Goal: Information Seeking & Learning: Check status

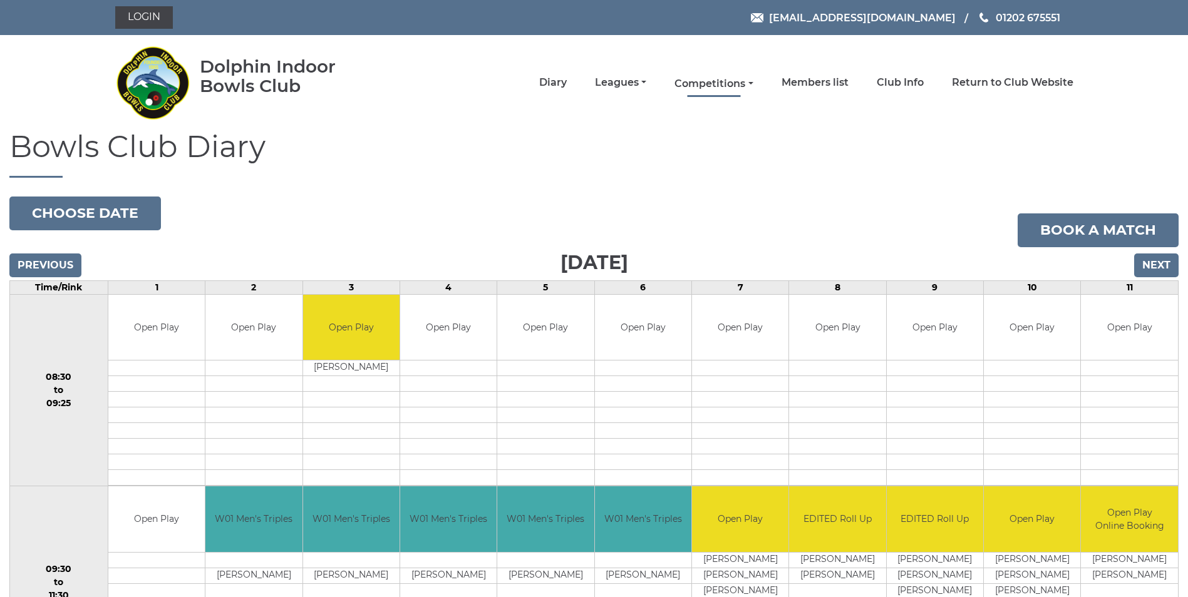
click at [753, 81] on link "Competitions" at bounding box center [713, 84] width 78 height 14
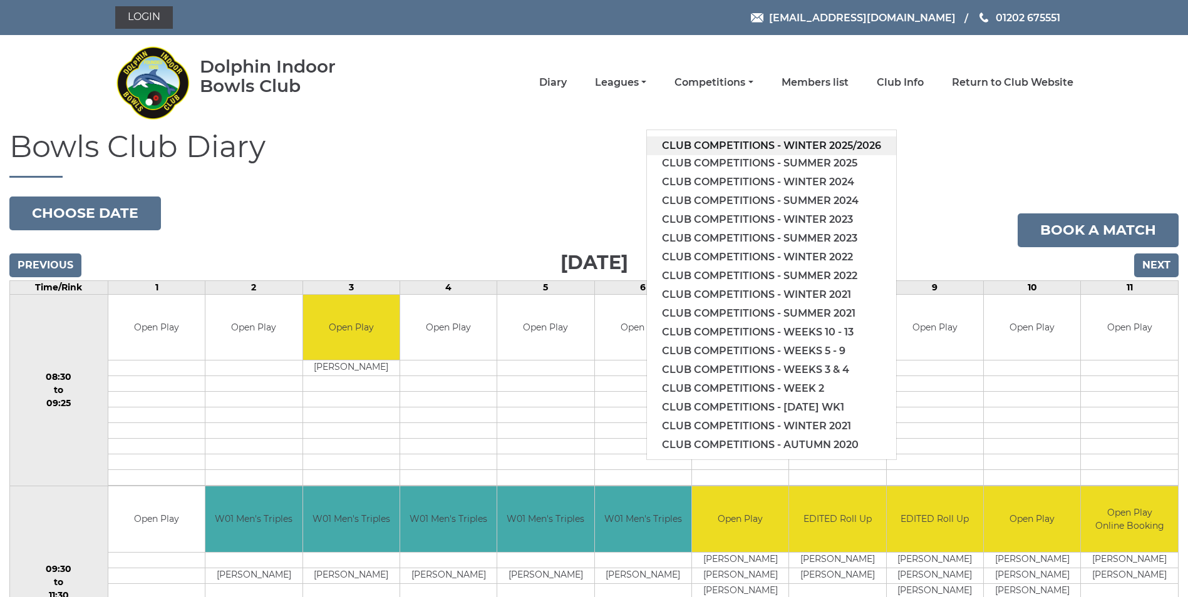
click at [803, 144] on link "Club competitions - Winter 2025/2026" at bounding box center [771, 145] width 249 height 19
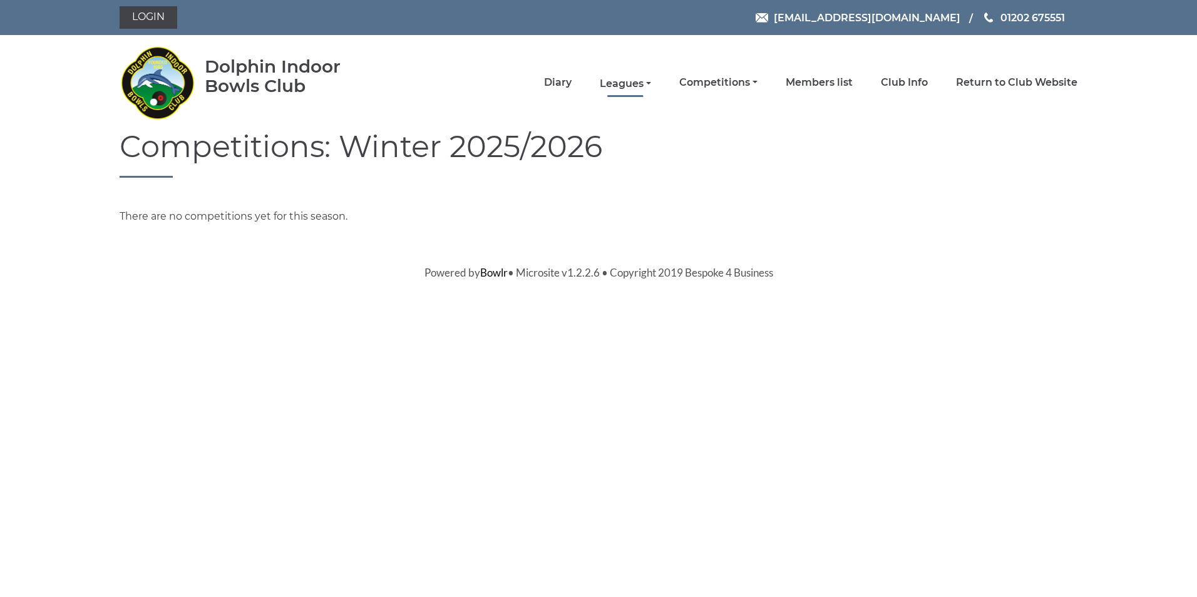
click at [649, 79] on link "Leagues" at bounding box center [625, 84] width 51 height 14
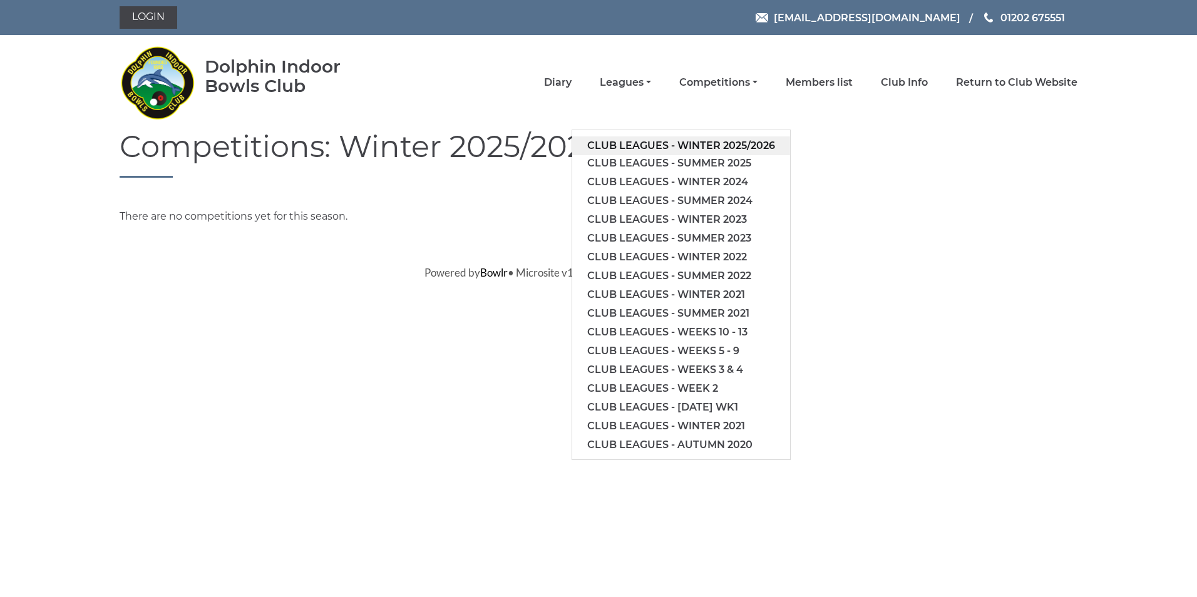
click at [655, 147] on link "Club leagues - Winter 2025/2026" at bounding box center [681, 145] width 218 height 19
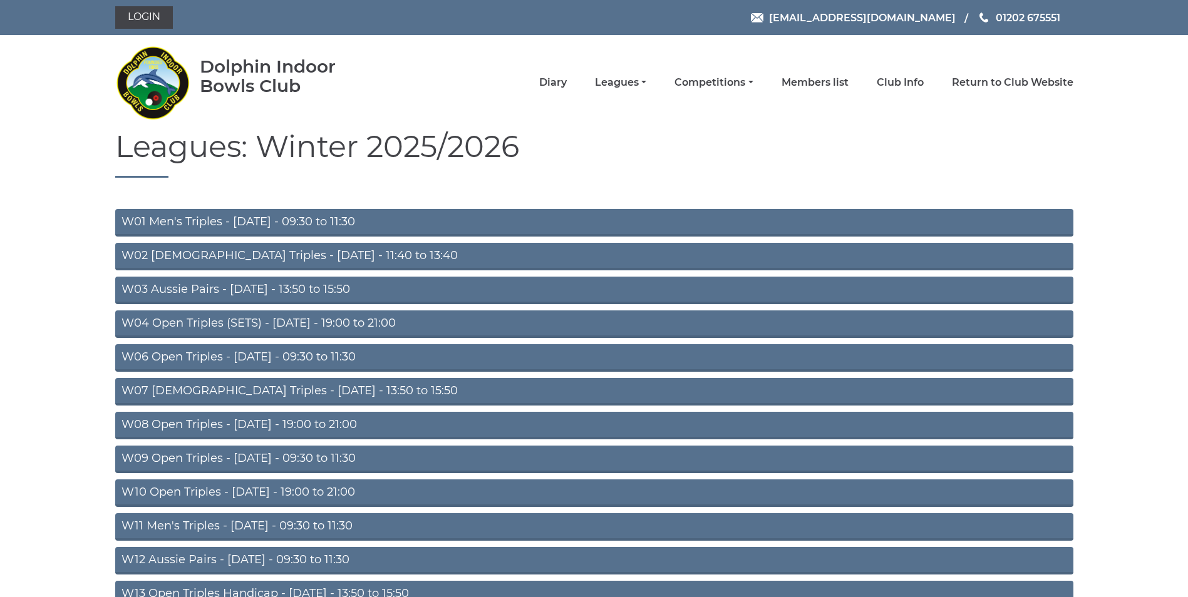
click at [347, 321] on link "W04 Open Triples (SETS) - Monday - 19:00 to 21:00" at bounding box center [594, 325] width 958 height 28
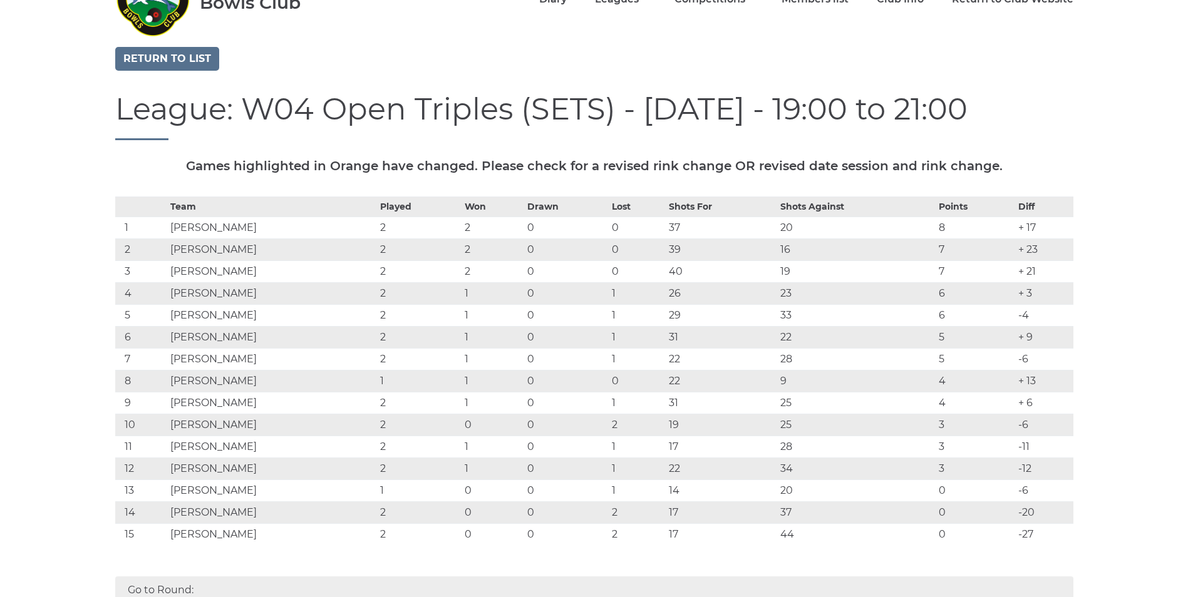
scroll to position [150, 0]
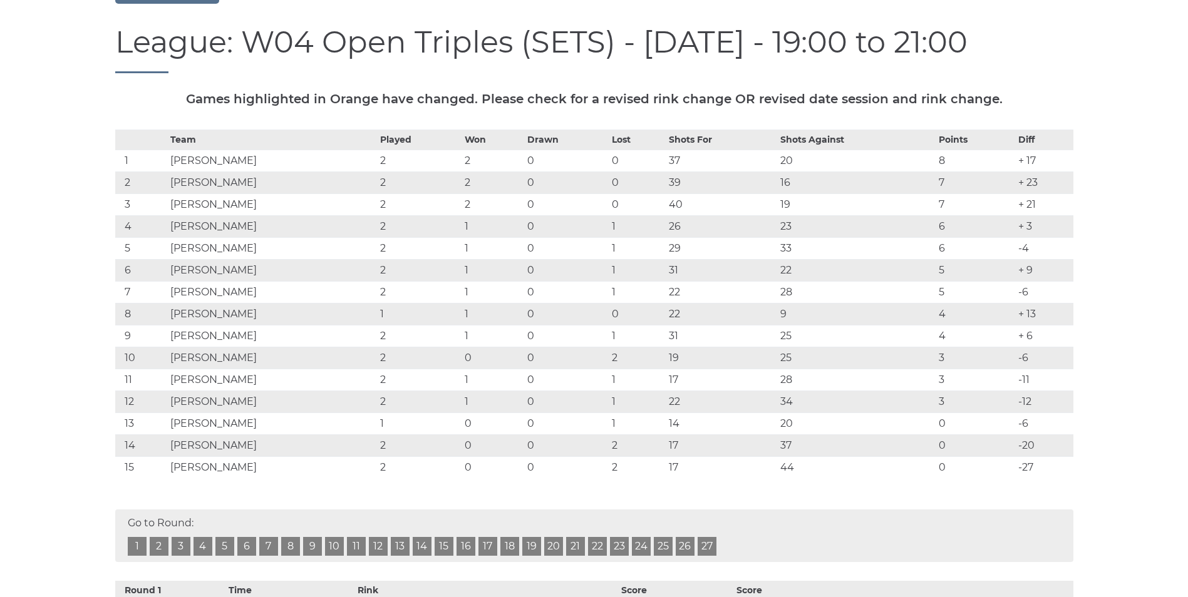
click at [136, 540] on link "1" at bounding box center [137, 546] width 19 height 19
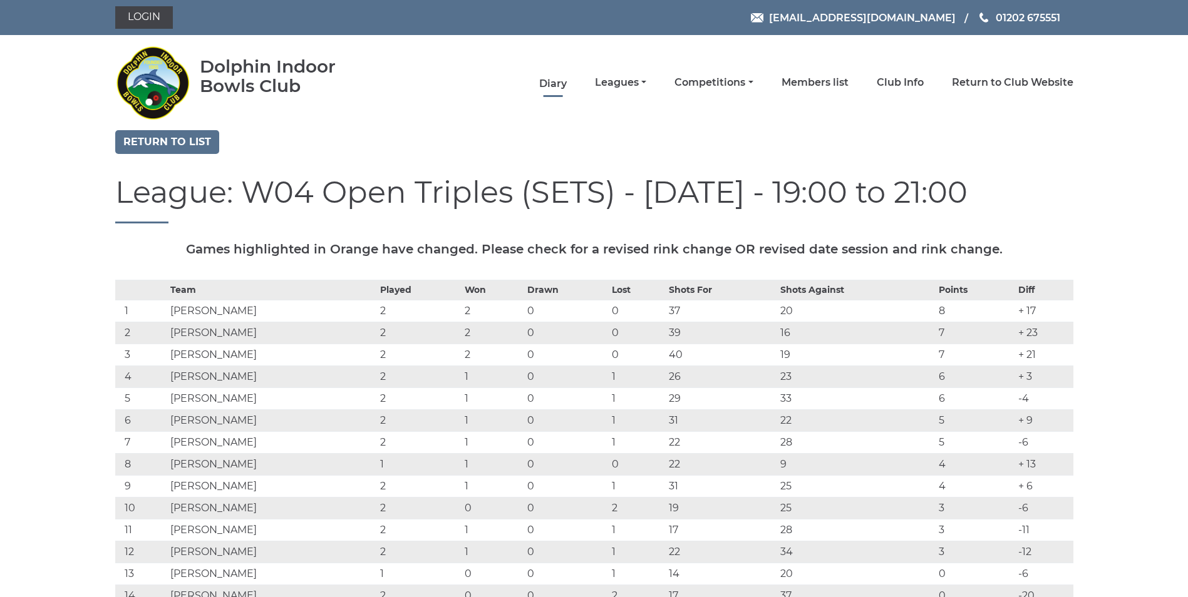
click at [552, 83] on link "Diary" at bounding box center [553, 84] width 28 height 14
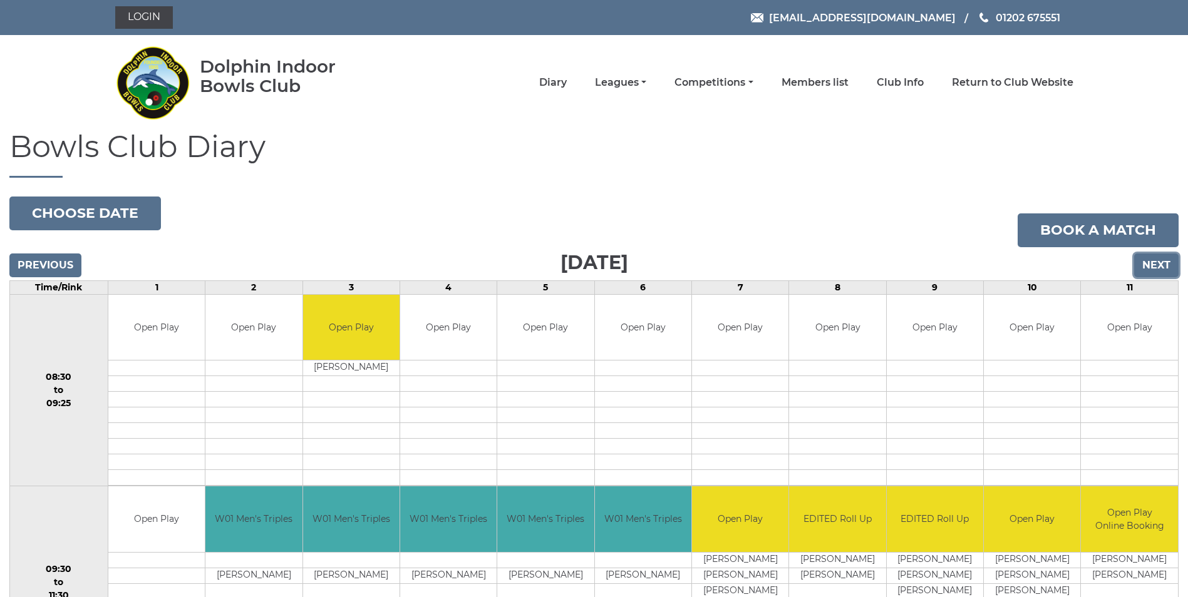
click at [1158, 269] on input "Next" at bounding box center [1156, 266] width 44 height 24
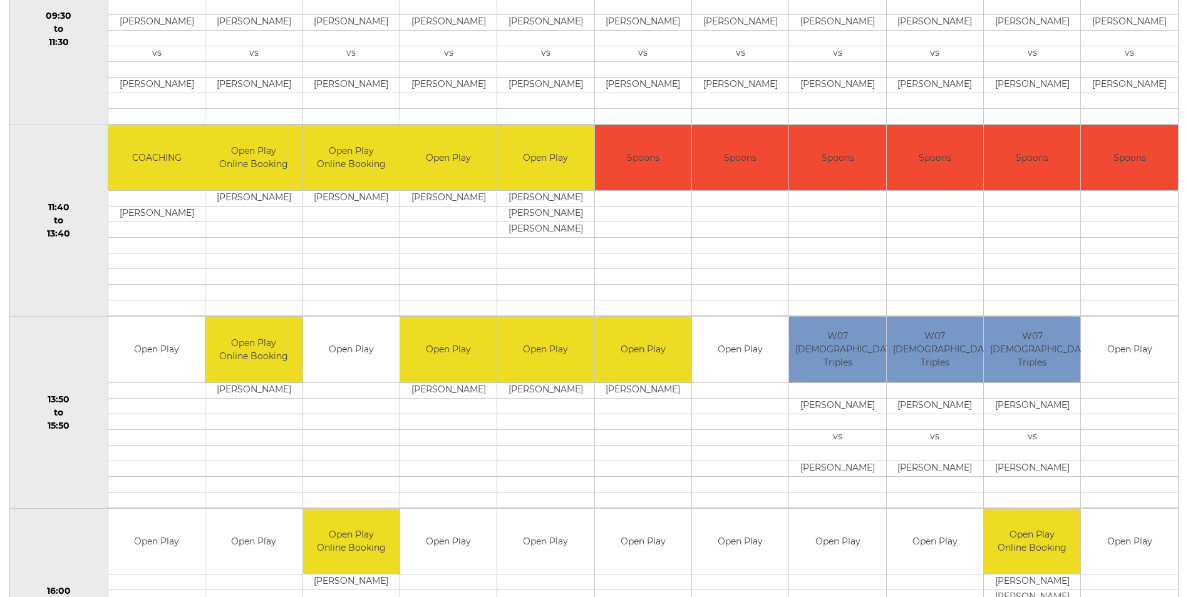
scroll to position [30, 0]
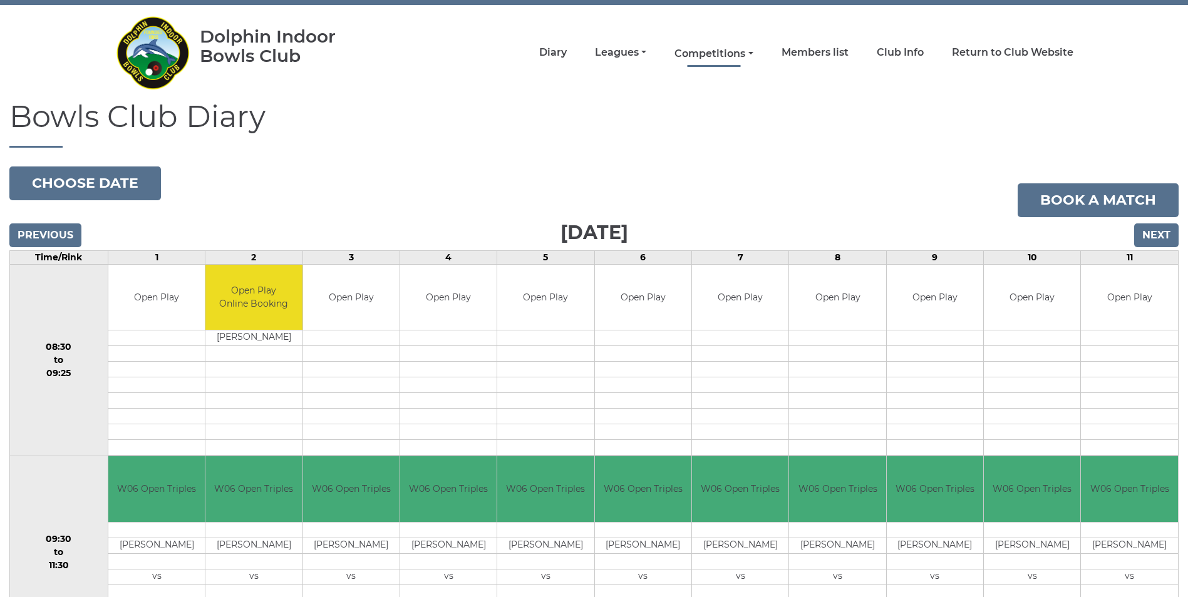
click at [748, 50] on link "Competitions" at bounding box center [713, 54] width 78 height 14
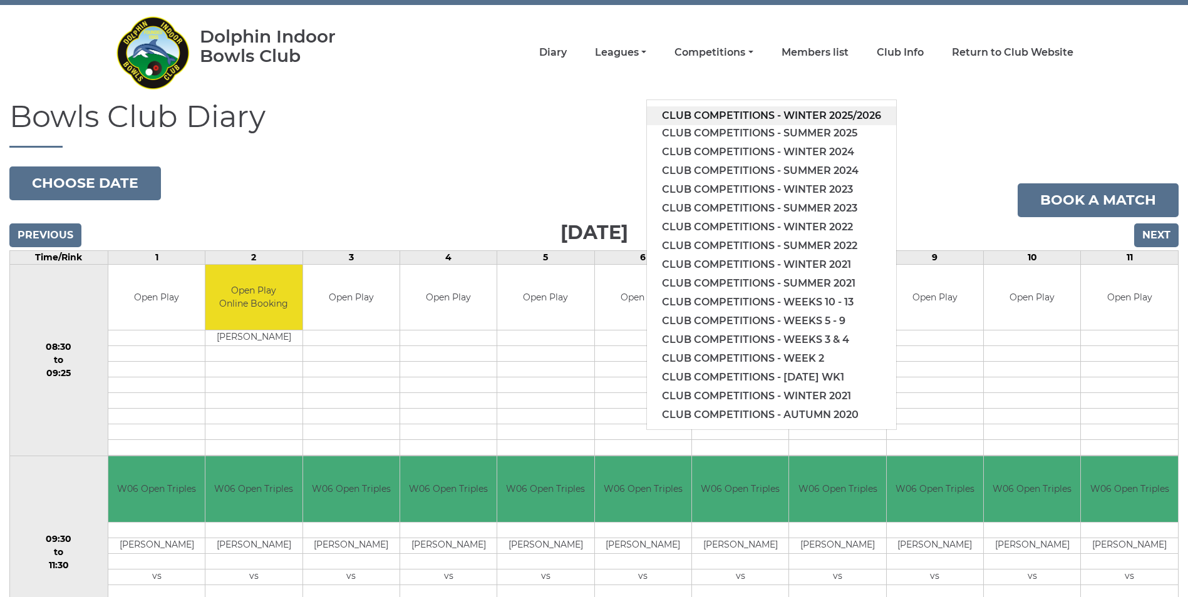
click at [769, 116] on link "Club competitions - Winter 2025/2026" at bounding box center [771, 115] width 249 height 19
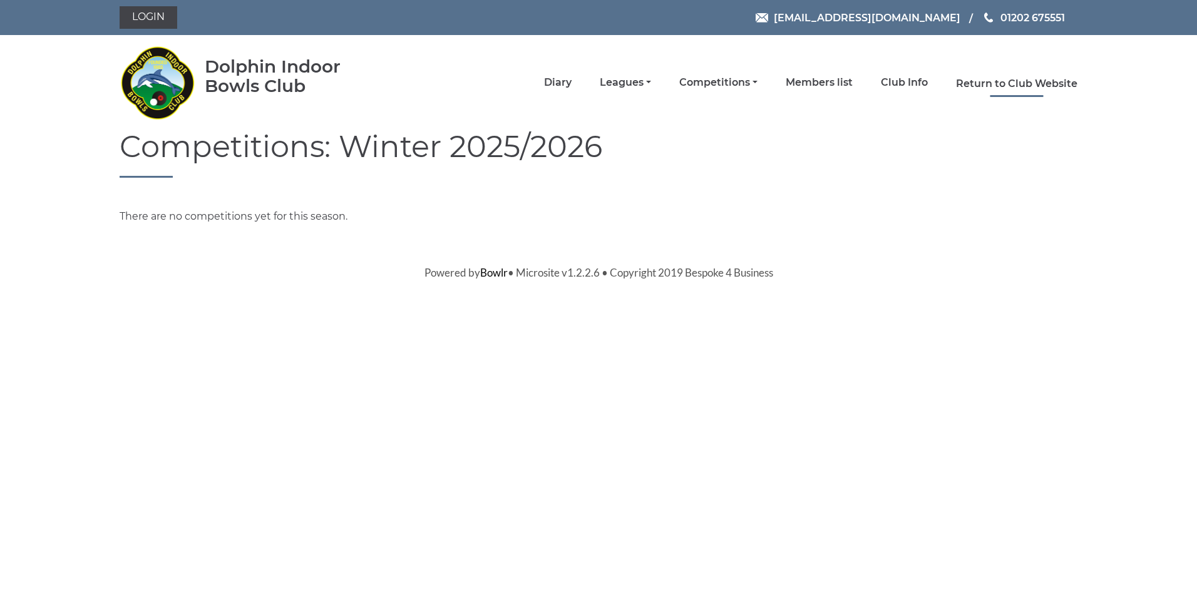
click at [975, 84] on link "Return to Club Website" at bounding box center [1016, 84] width 121 height 14
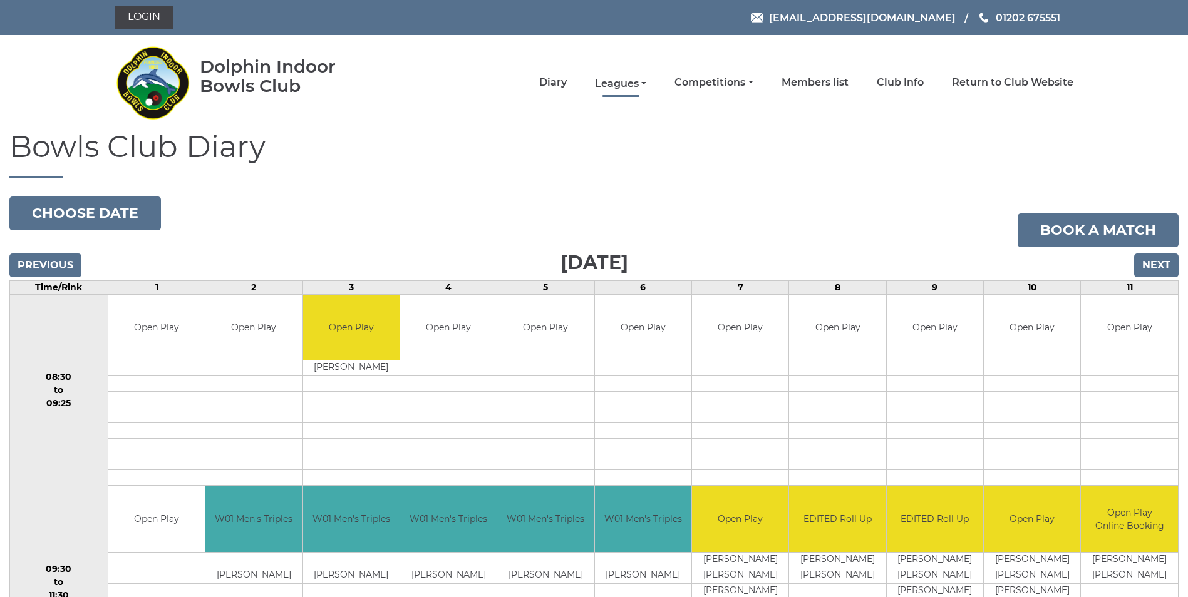
click at [634, 81] on link "Leagues" at bounding box center [620, 84] width 51 height 14
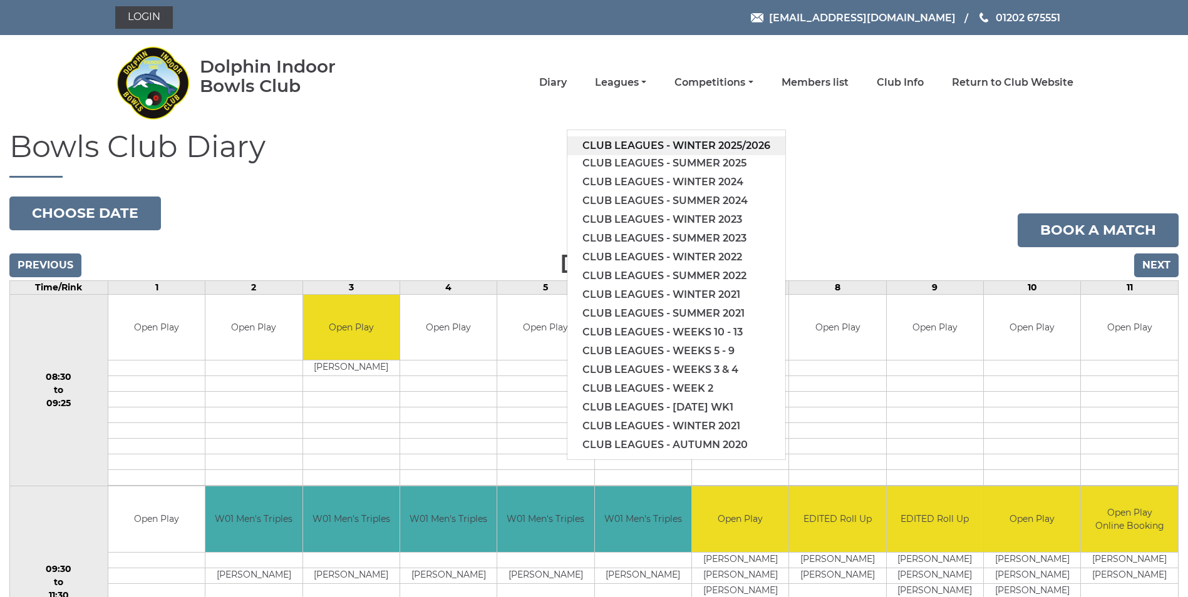
click at [657, 143] on link "Club leagues - Winter 2025/2026" at bounding box center [676, 145] width 218 height 19
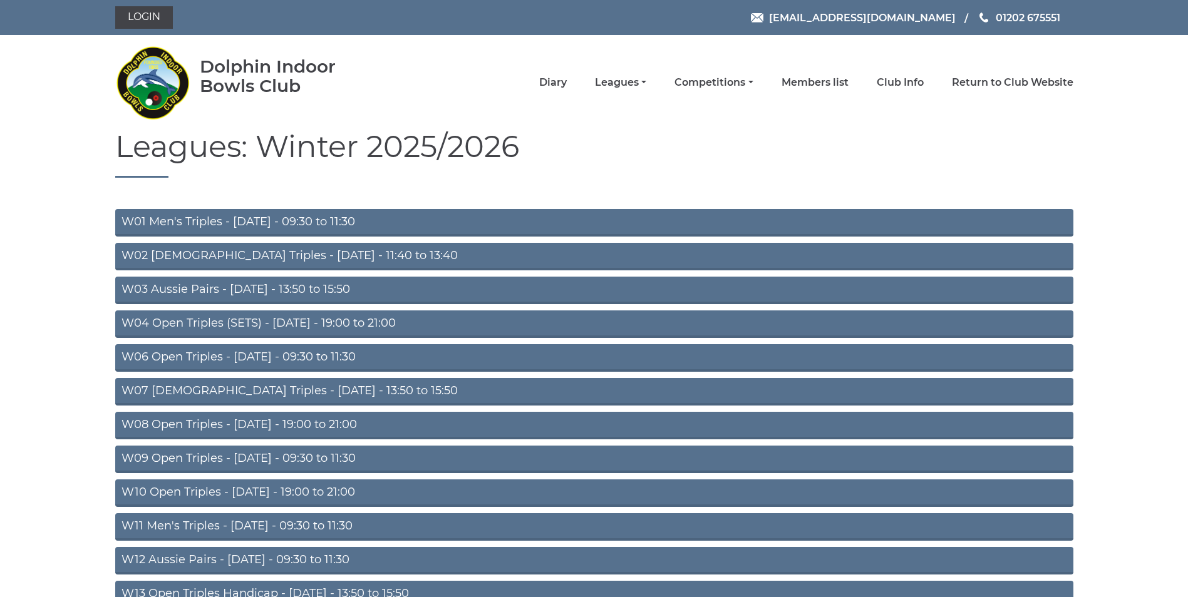
click at [285, 319] on link "W04 Open Triples (SETS) - [DATE] - 19:00 to 21:00" at bounding box center [594, 325] width 958 height 28
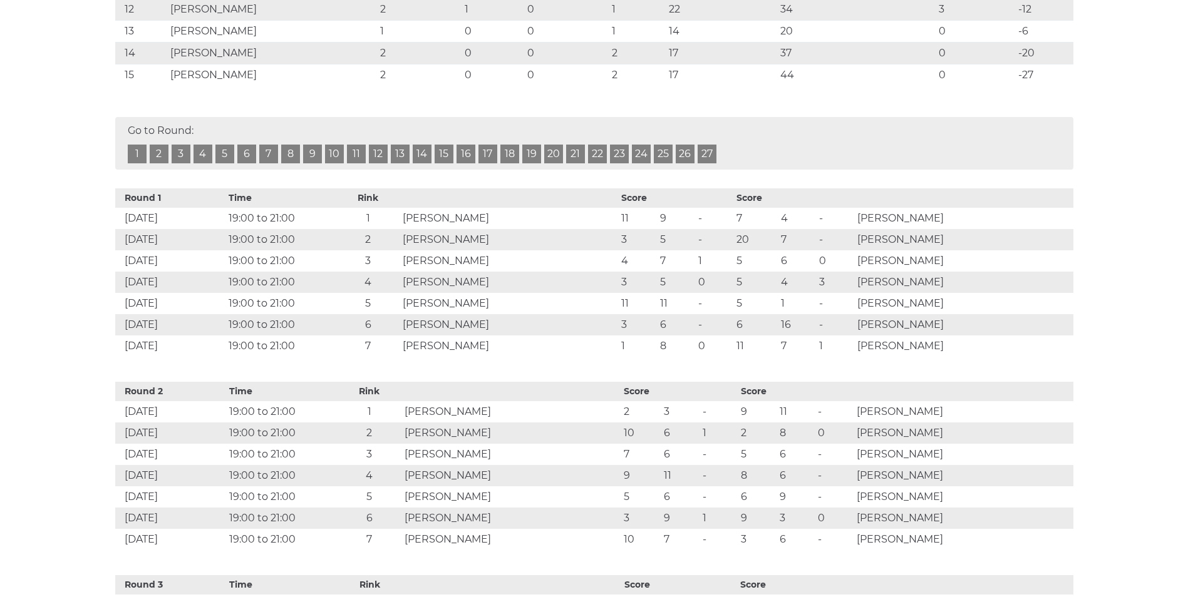
scroll to position [614, 0]
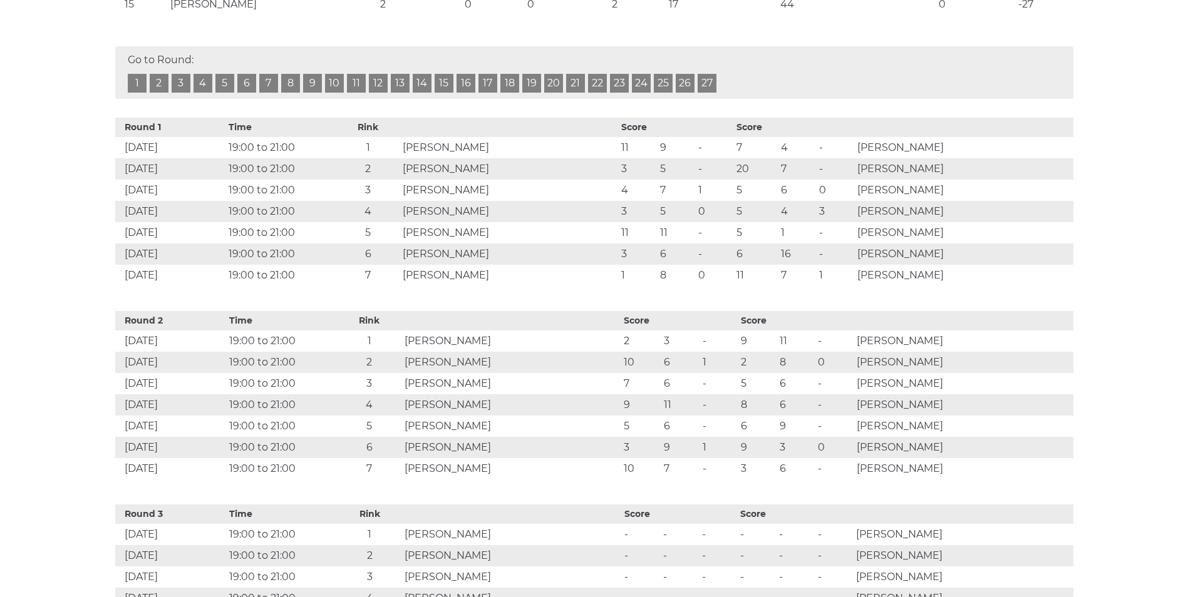
click at [180, 83] on link "3" at bounding box center [181, 83] width 19 height 19
